Goal: Navigation & Orientation: Find specific page/section

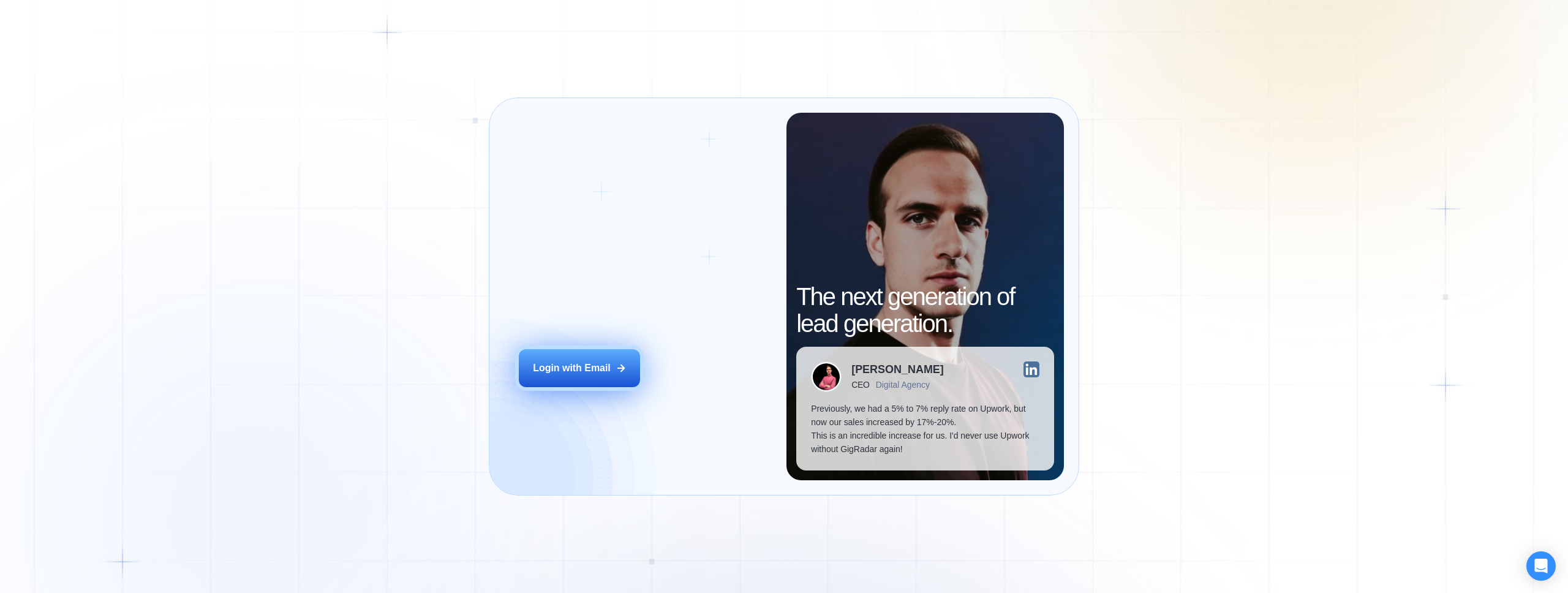
click at [591, 380] on button "Login with Email" at bounding box center [579, 368] width 121 height 38
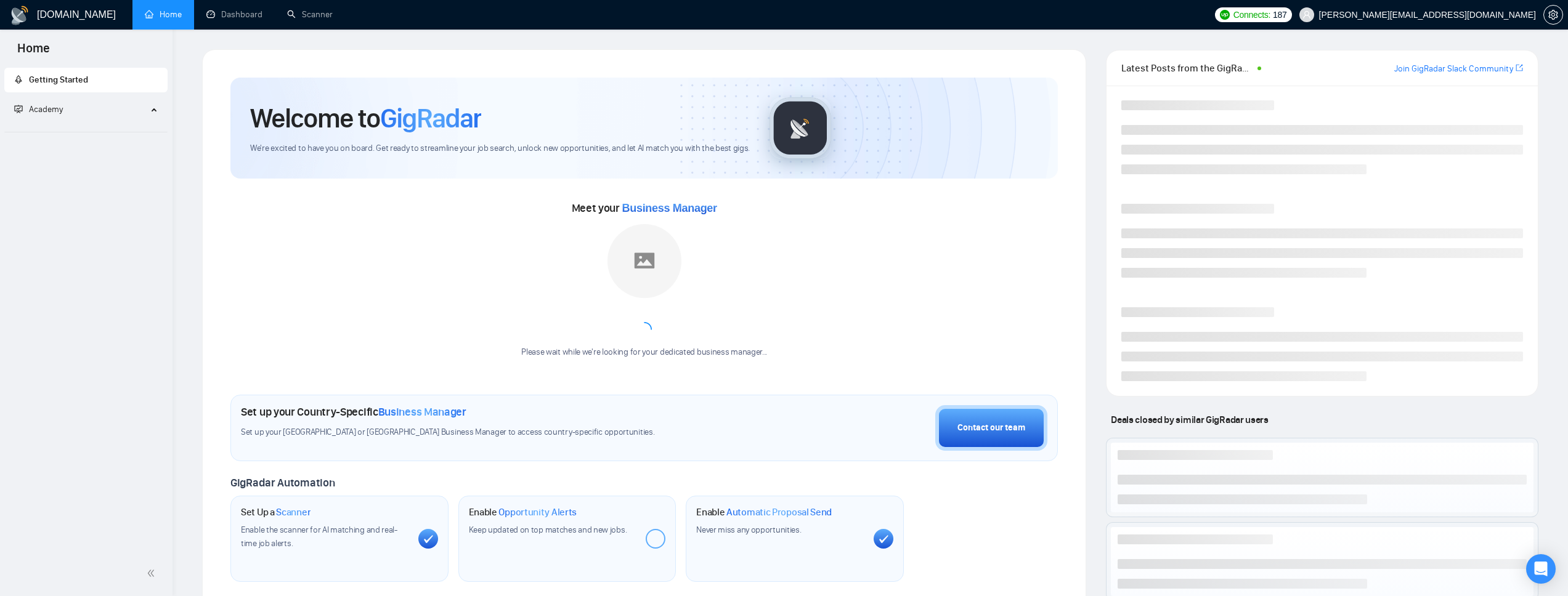
scroll to position [2, 0]
click at [239, 15] on link "Dashboard" at bounding box center [234, 15] width 56 height 11
